Goal: Task Accomplishment & Management: Manage account settings

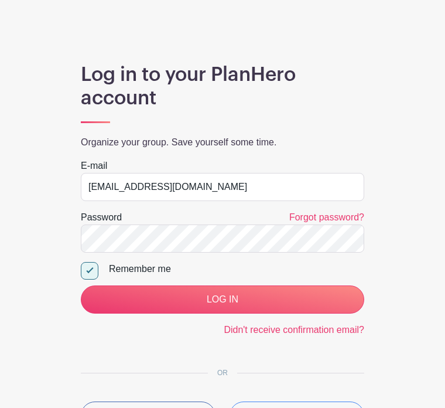
scroll to position [98, 0]
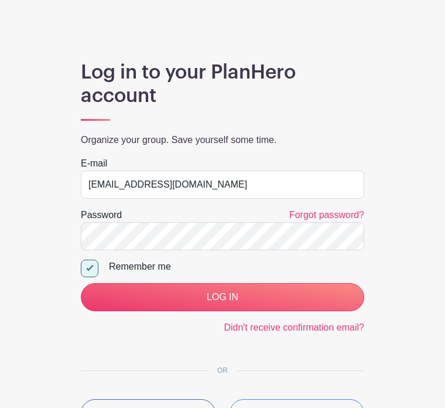
click at [172, 305] on input "LOG IN" at bounding box center [223, 298] width 284 height 28
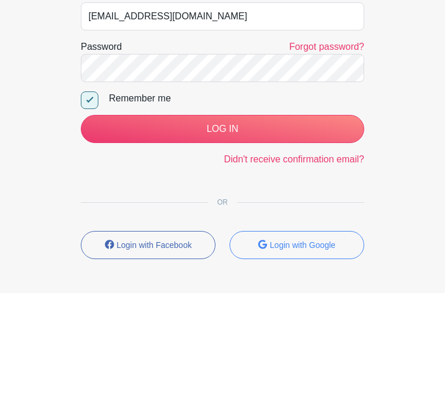
click at [178, 250] on input "LOG IN" at bounding box center [223, 244] width 284 height 28
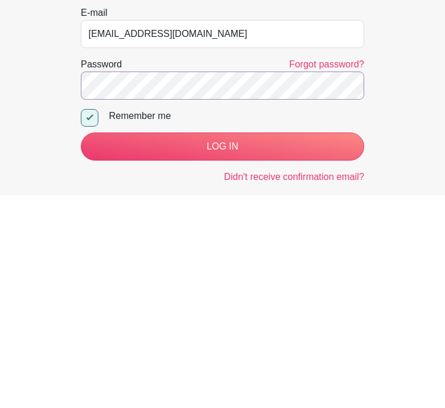
scroll to position [199, 0]
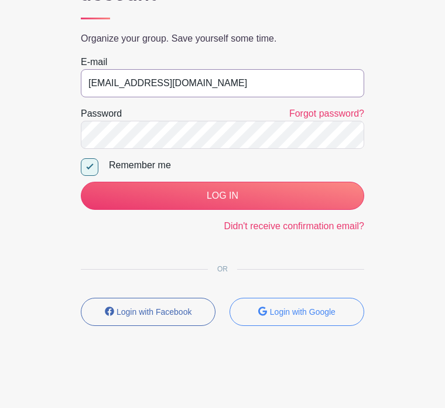
type input "nancysslade@aol.com"
click at [230, 197] on input "LOG IN" at bounding box center [223, 196] width 284 height 28
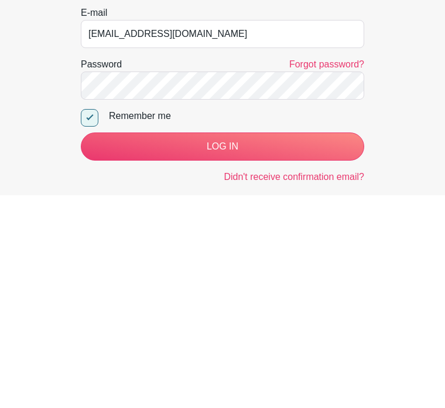
scroll to position [199, 0]
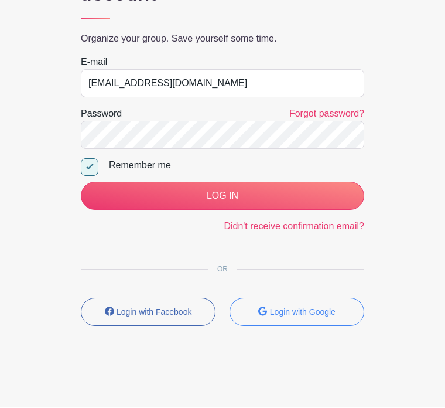
click at [233, 197] on input "LOG IN" at bounding box center [223, 196] width 284 height 28
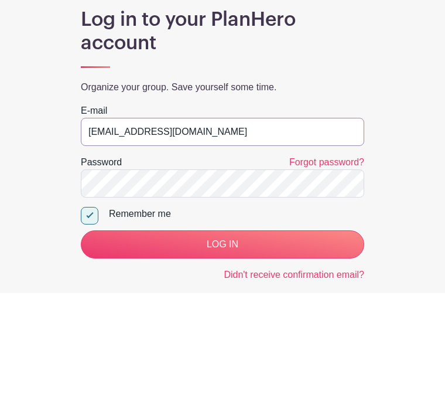
scroll to position [151, 0]
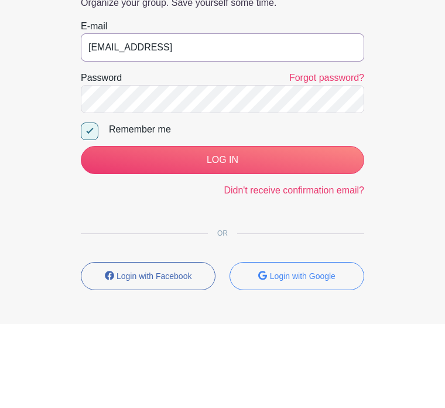
type input "nancysslade@aol.com"
click at [226, 230] on input "LOG IN" at bounding box center [223, 244] width 284 height 28
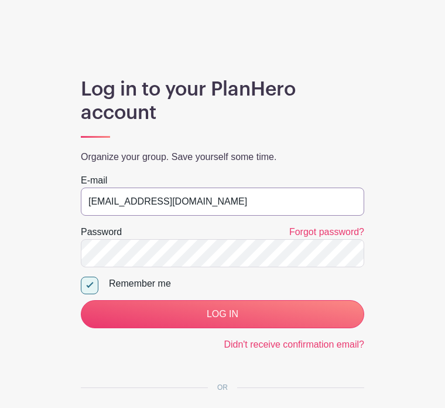
scroll to position [81, 0]
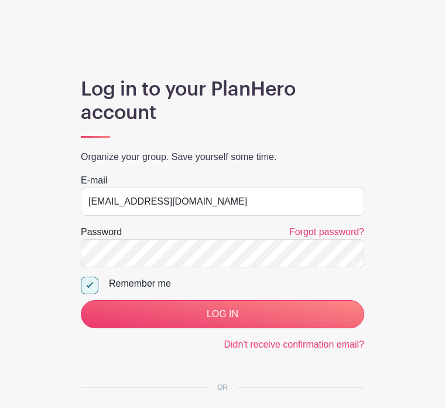
click at [179, 318] on input "LOG IN" at bounding box center [223, 314] width 284 height 28
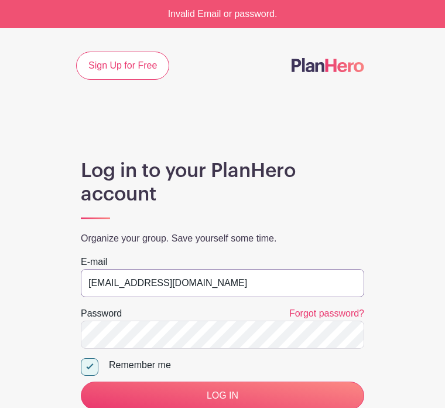
scroll to position [36, 0]
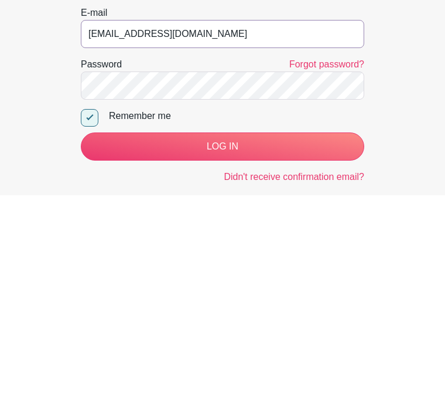
type input "[EMAIL_ADDRESS][DOMAIN_NAME]"
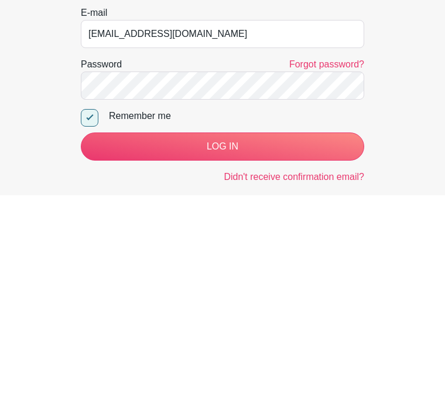
scroll to position [199, 0]
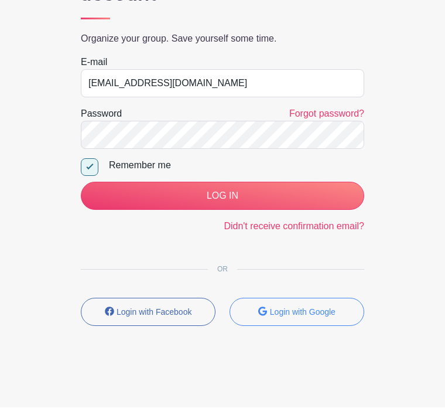
click at [234, 195] on input "LOG IN" at bounding box center [223, 196] width 284 height 28
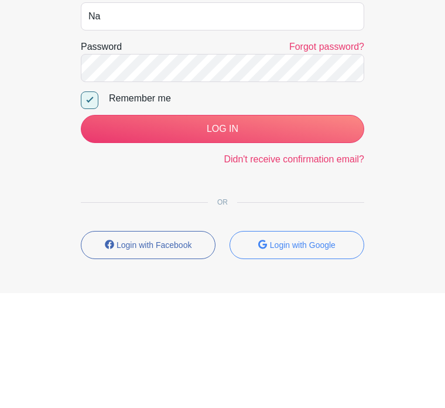
type input "N"
type input "nancy"
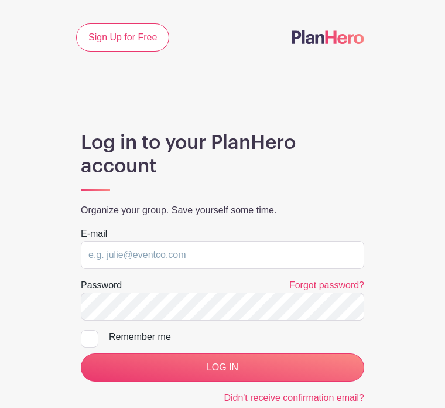
scroll to position [8, 0]
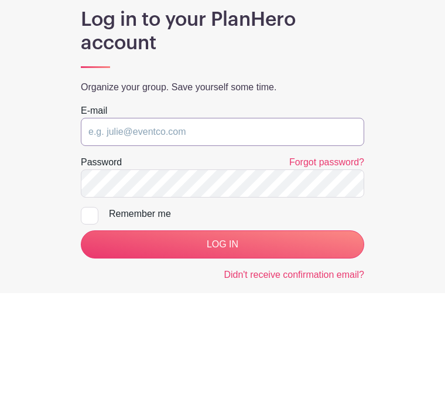
type input "[EMAIL_ADDRESS][DOMAIN_NAME]"
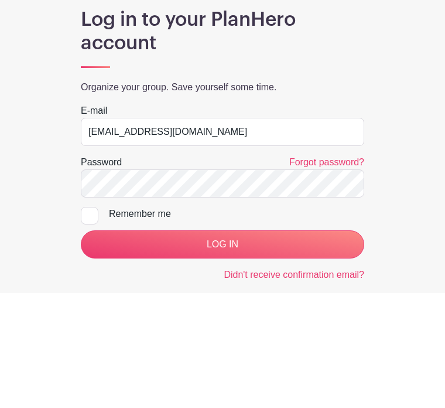
click at [223, 345] on input "LOG IN" at bounding box center [223, 359] width 284 height 28
